Goal: Navigation & Orientation: Find specific page/section

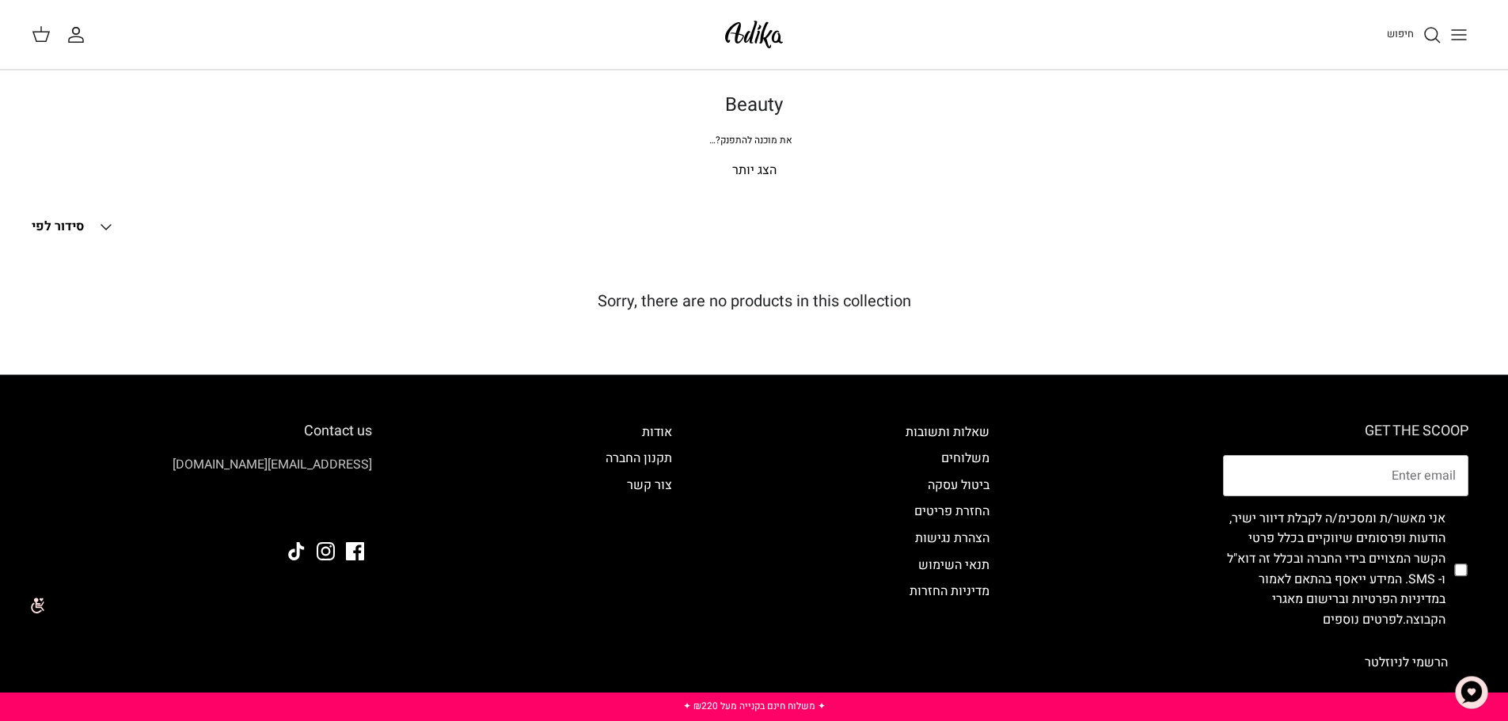
click at [348, 465] on link "[EMAIL_ADDRESS][DOMAIN_NAME]" at bounding box center [272, 464] width 199 height 19
click at [104, 222] on icon "Down" at bounding box center [106, 227] width 19 height 19
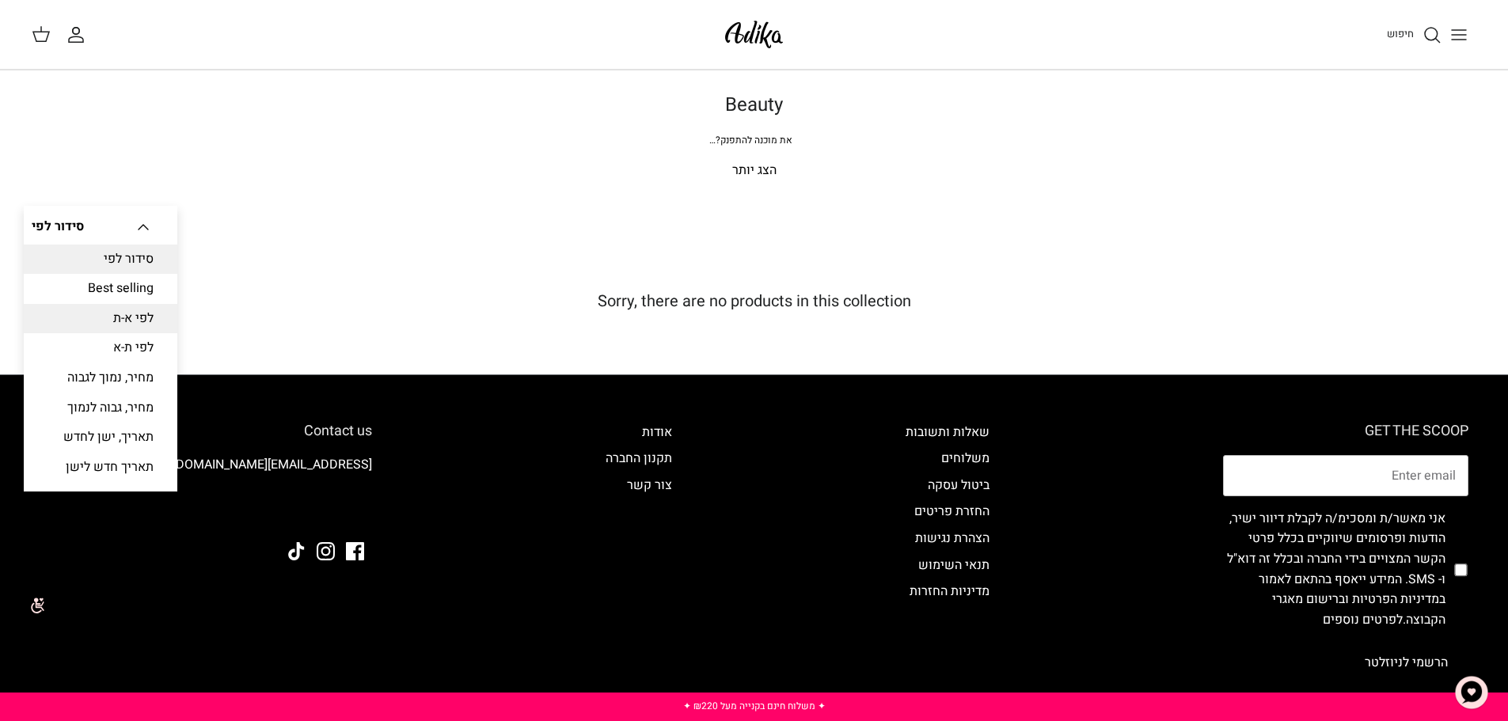
click at [149, 315] on link "לפי א-ת" at bounding box center [101, 319] width 154 height 30
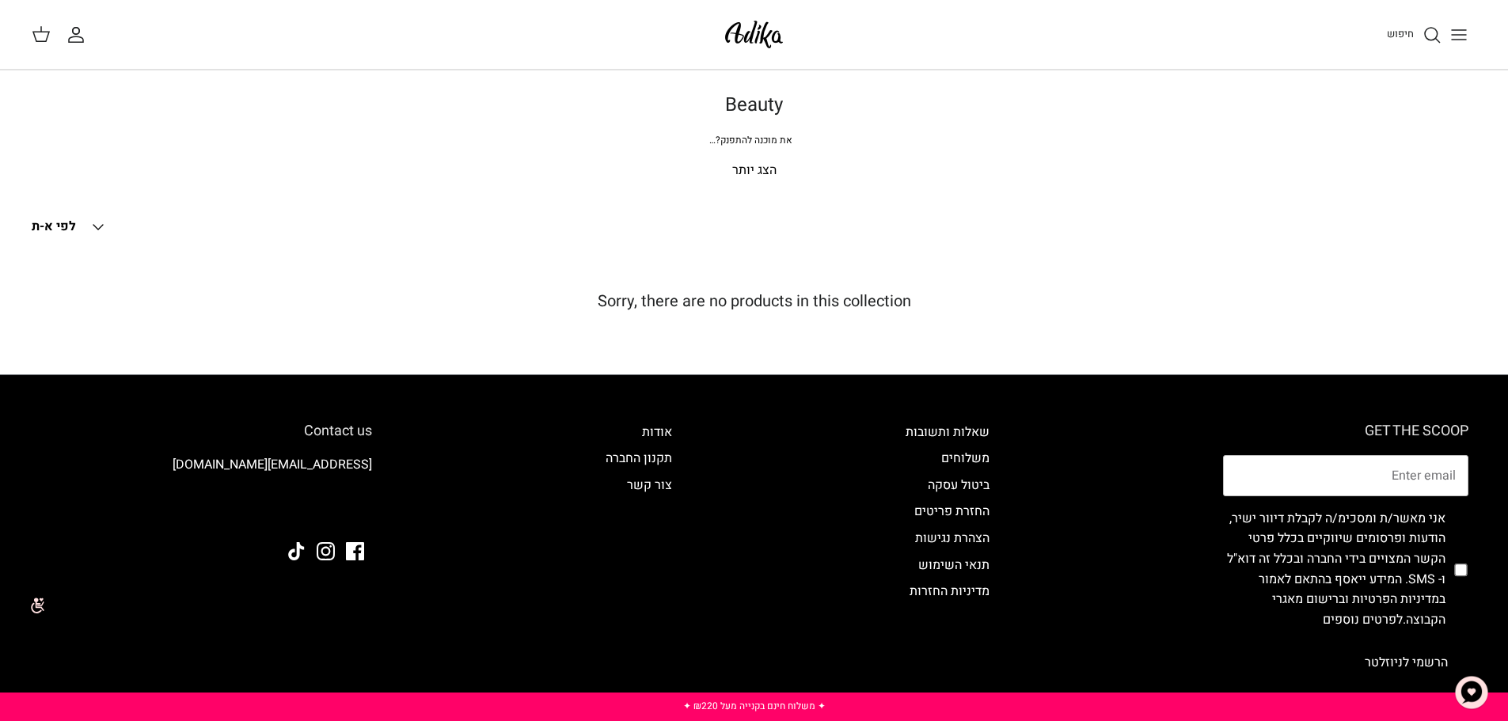
click at [1457, 33] on icon "Toggle menu" at bounding box center [1458, 34] width 19 height 19
